Goal: Use online tool/utility: Utilize a website feature to perform a specific function

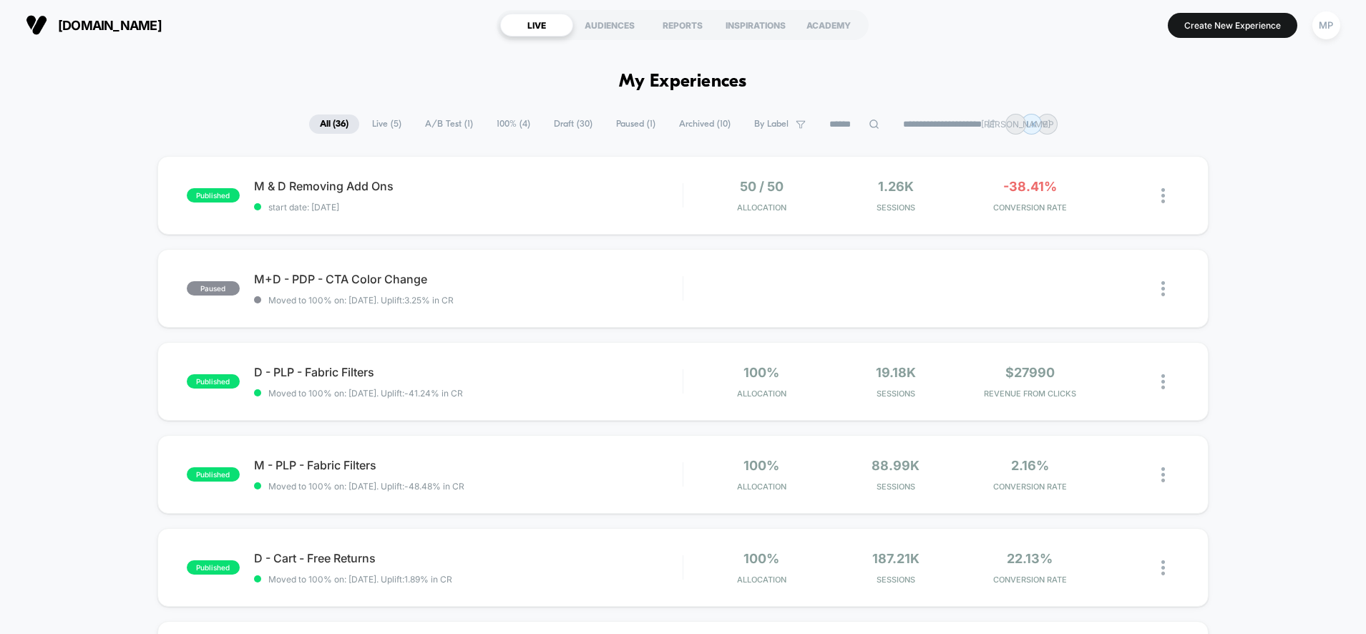
click at [568, 126] on span "Draft ( 30 )" at bounding box center [573, 123] width 60 height 19
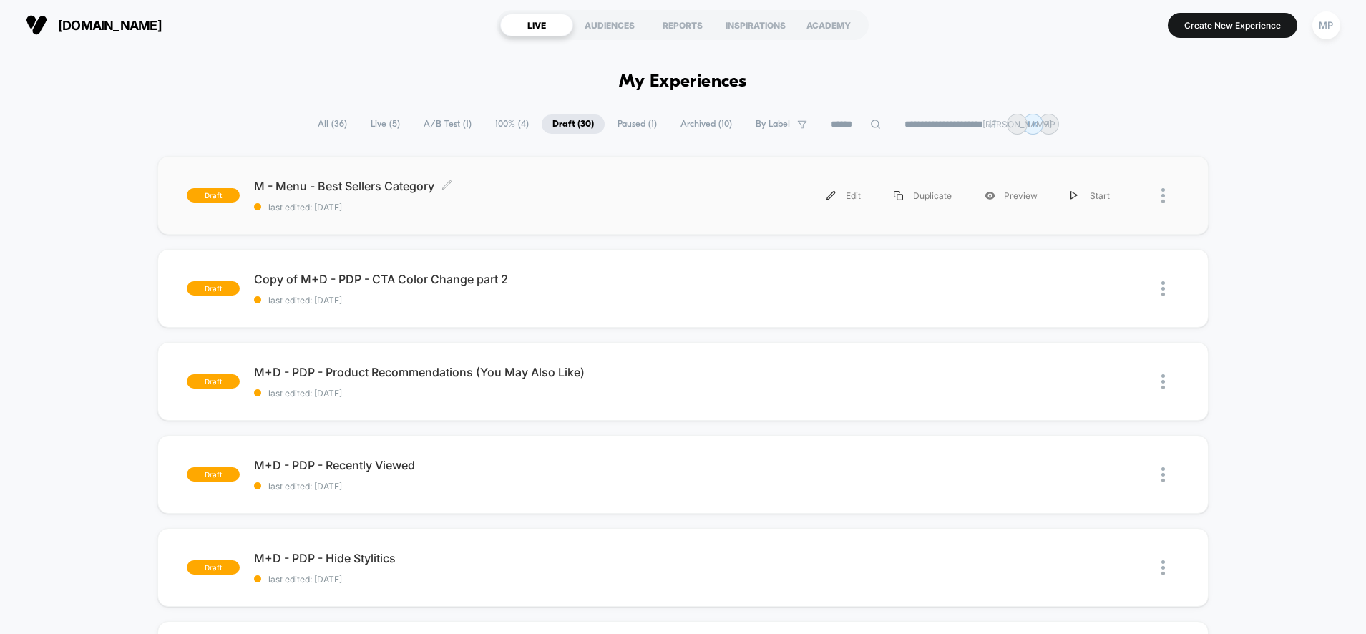
click at [567, 189] on span "M - Menu - Best Sellers Category Click to edit experience details" at bounding box center [468, 186] width 429 height 14
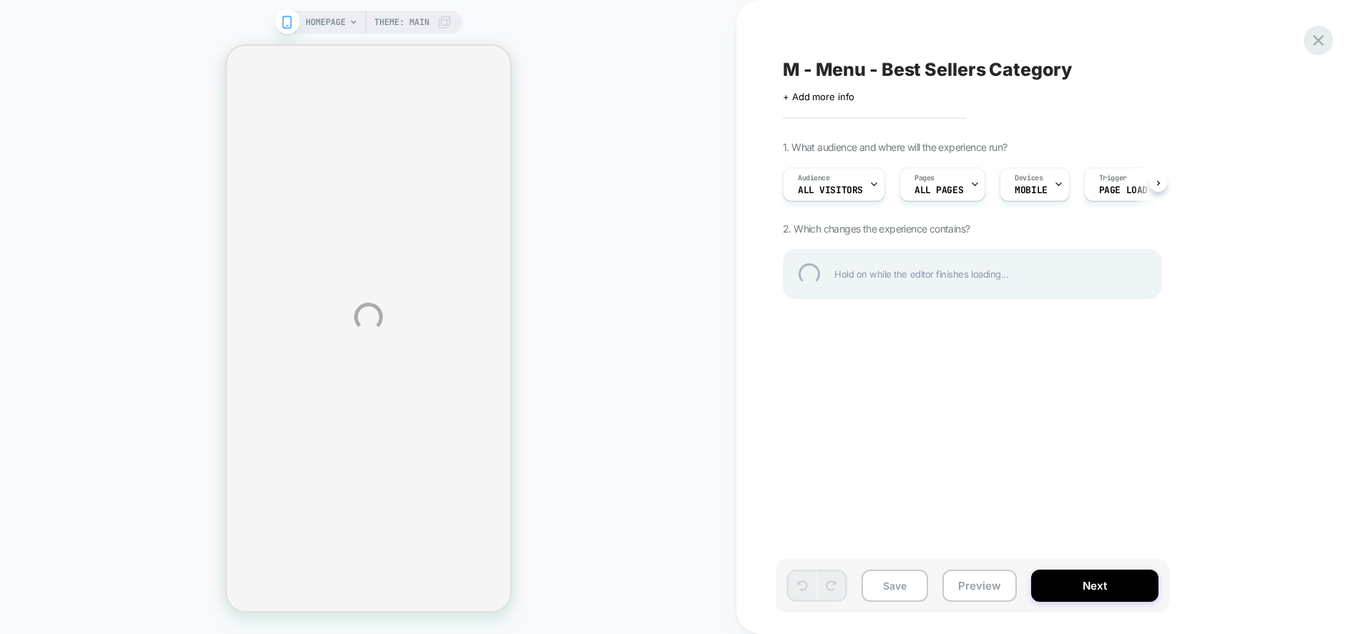
click at [1313, 38] on div at bounding box center [1317, 40] width 29 height 29
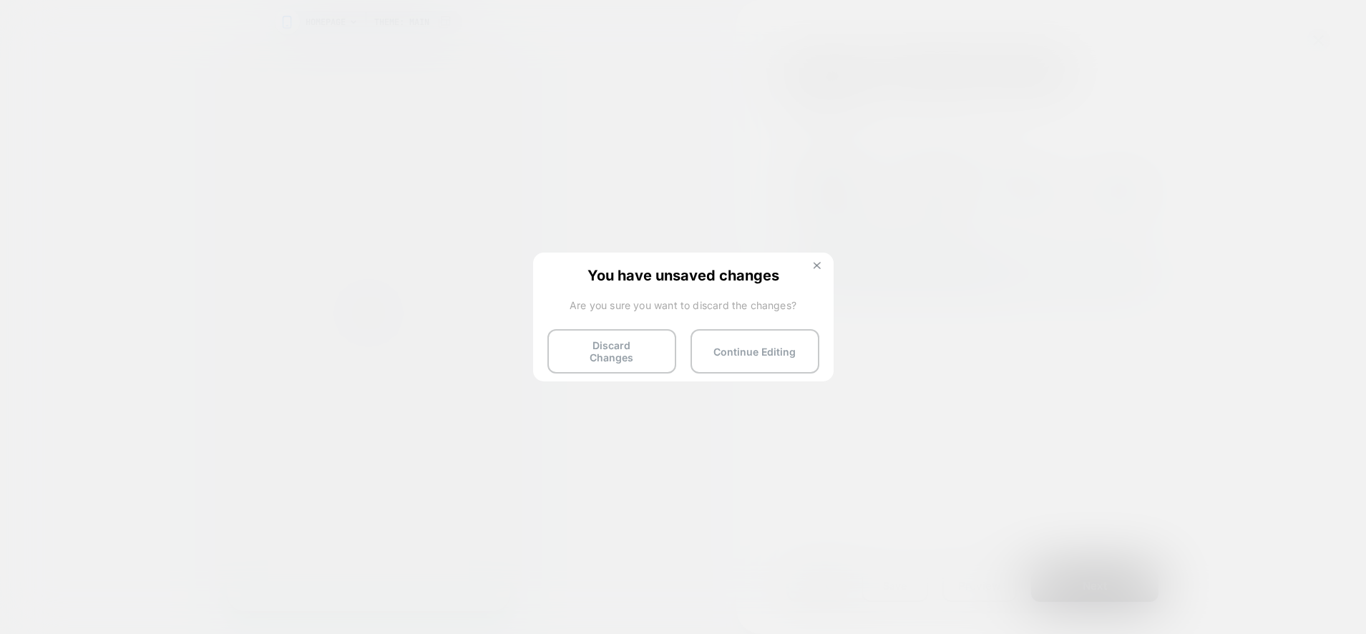
click at [817, 267] on img at bounding box center [816, 265] width 7 height 7
